Goal: Use online tool/utility

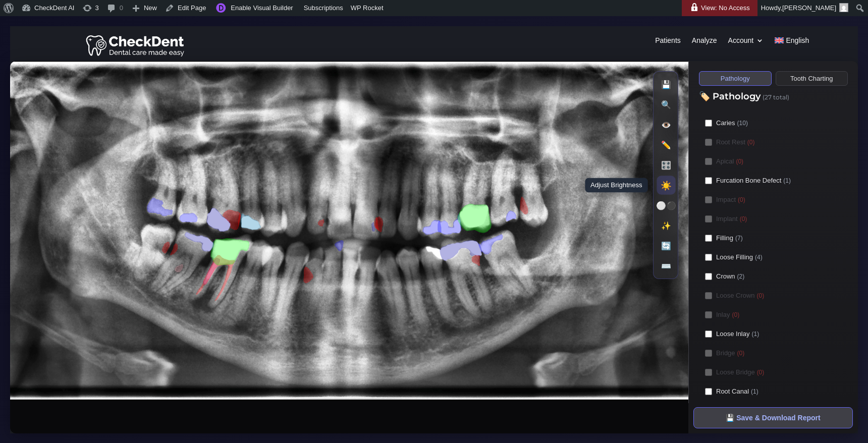
click at [665, 186] on button "☀️ Adjust Brightness" at bounding box center [666, 185] width 19 height 19
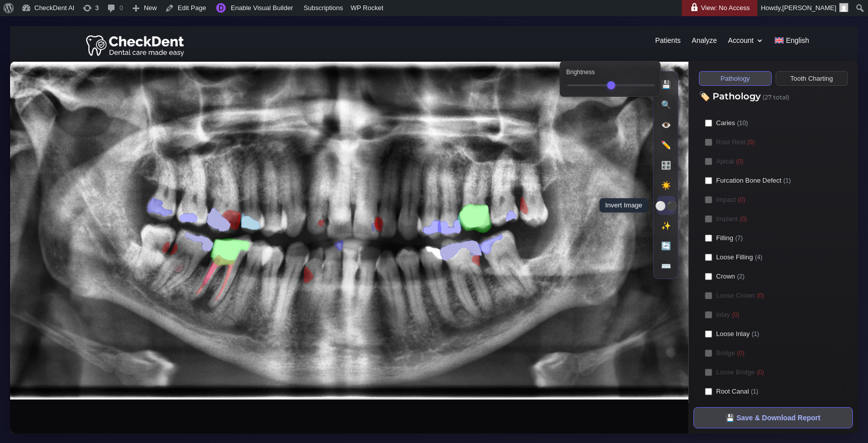
click at [668, 205] on button "⚪⚫ Invert Image" at bounding box center [666, 205] width 19 height 19
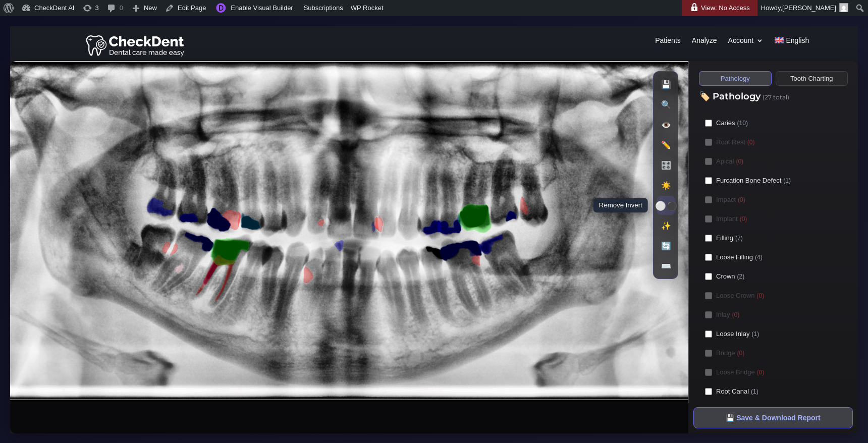
click at [668, 205] on button "⚪⚫ Remove Invert" at bounding box center [666, 205] width 19 height 19
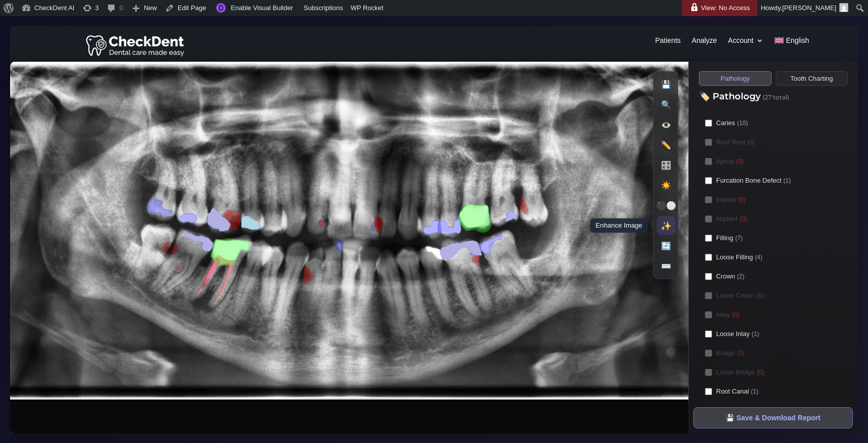
click at [669, 226] on button "✨ Enhance Image" at bounding box center [666, 226] width 19 height 19
click at [663, 226] on button "✨ Enhance Image" at bounding box center [666, 226] width 19 height 19
click at [666, 165] on button "🎛️ Adjust Contrast" at bounding box center [666, 165] width 19 height 19
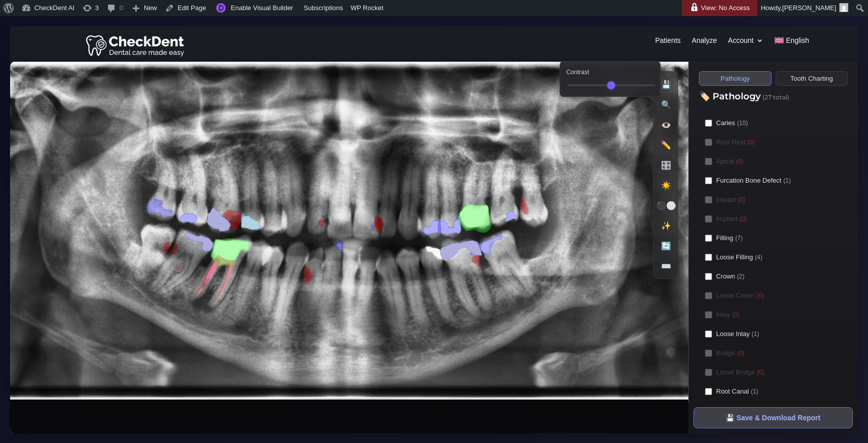
click at [602, 84] on input "Contrast" at bounding box center [611, 85] width 88 height 2
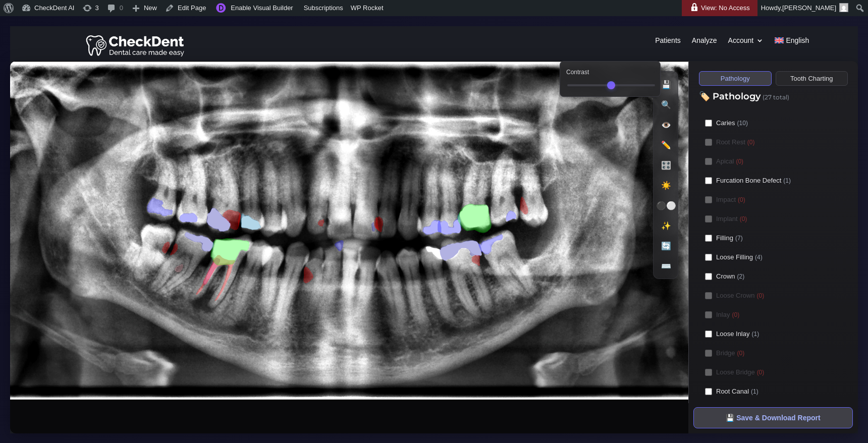
drag, startPoint x: 602, startPoint y: 83, endPoint x: 611, endPoint y: 89, distance: 11.1
type input "***"
click at [611, 86] on input "Contrast" at bounding box center [611, 85] width 88 height 2
click at [625, 167] on image at bounding box center [349, 230] width 678 height 339
click at [794, 79] on button "Tooth Charting" at bounding box center [812, 78] width 73 height 15
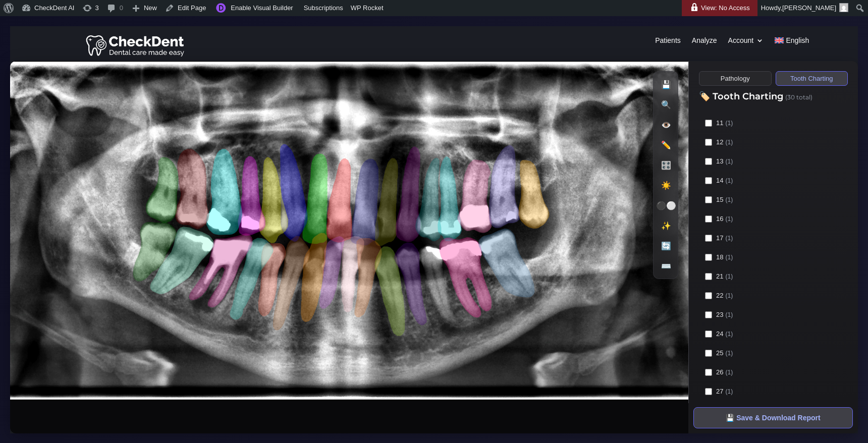
click at [722, 80] on button "Pathology" at bounding box center [735, 78] width 73 height 15
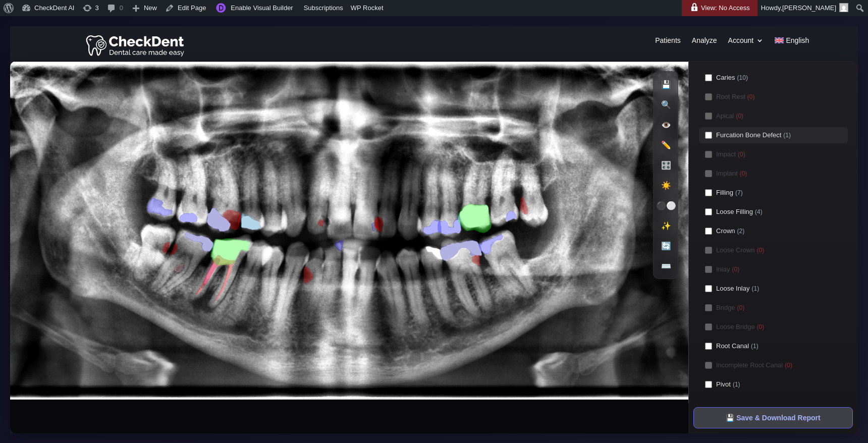
scroll to position [48, 0]
click at [272, 285] on image at bounding box center [349, 230] width 678 height 339
